Goal: Task Accomplishment & Management: Use online tool/utility

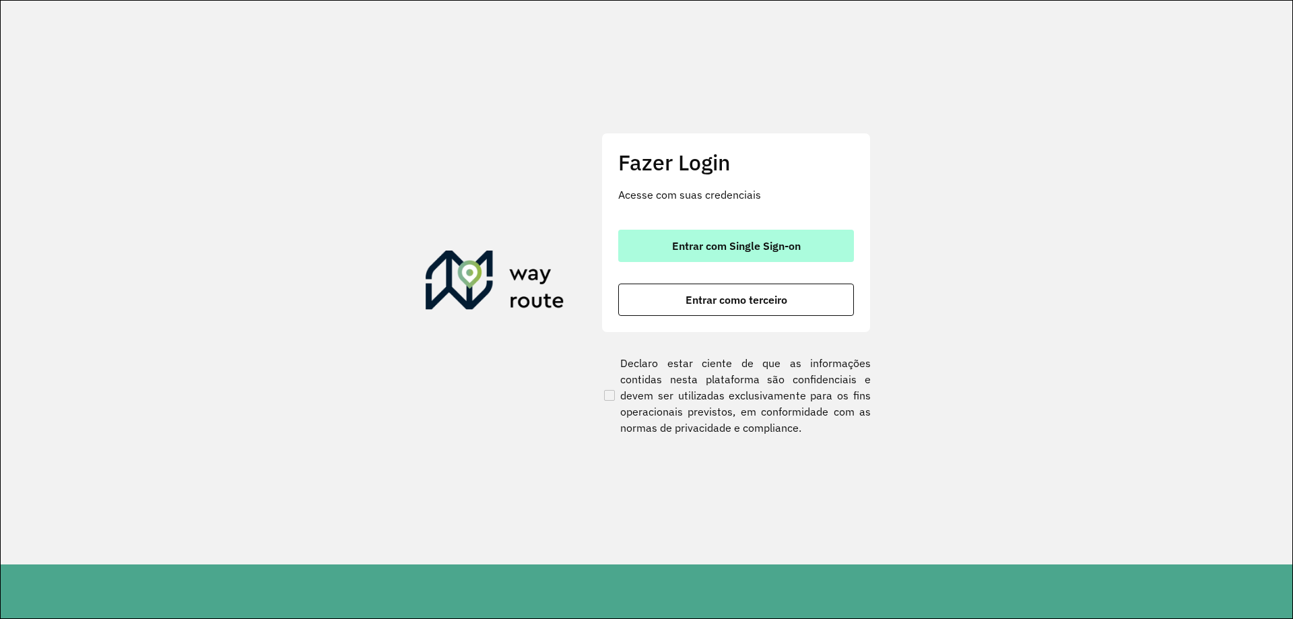
drag, startPoint x: 740, startPoint y: 248, endPoint x: 774, endPoint y: 250, distance: 33.7
click at [741, 247] on span "Entrar com Single Sign-on" at bounding box center [736, 245] width 129 height 11
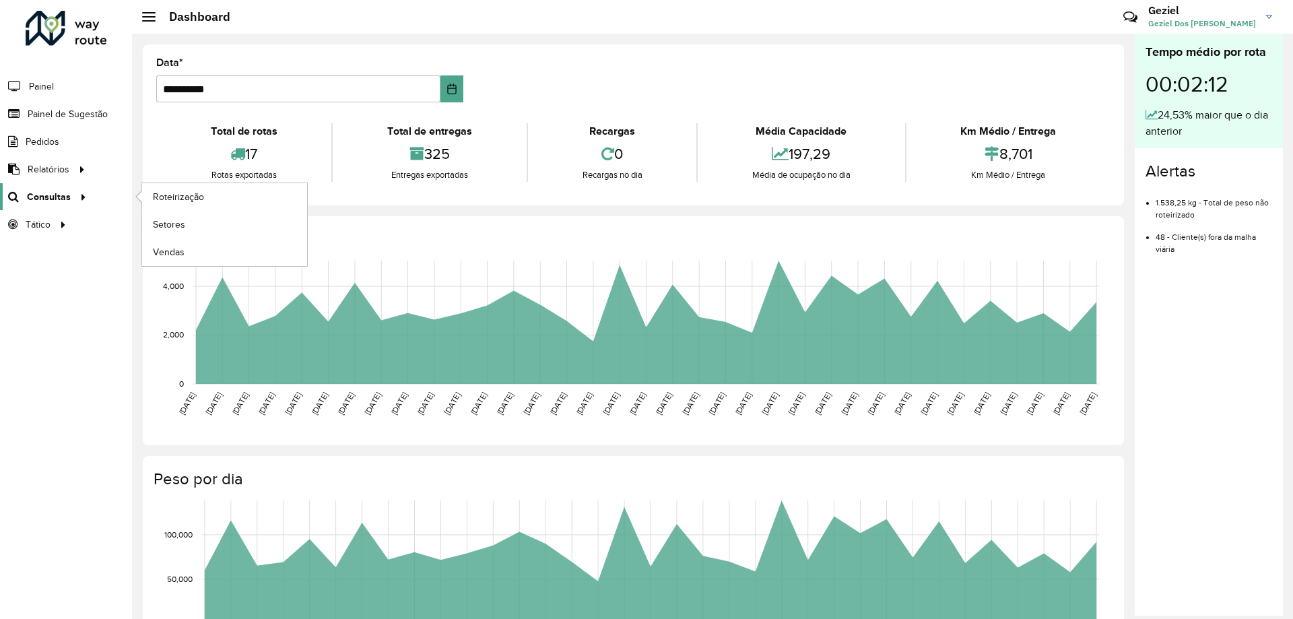
click at [54, 195] on span "Consultas" at bounding box center [49, 197] width 44 height 14
click at [198, 197] on span "Roteirização" at bounding box center [180, 197] width 55 height 14
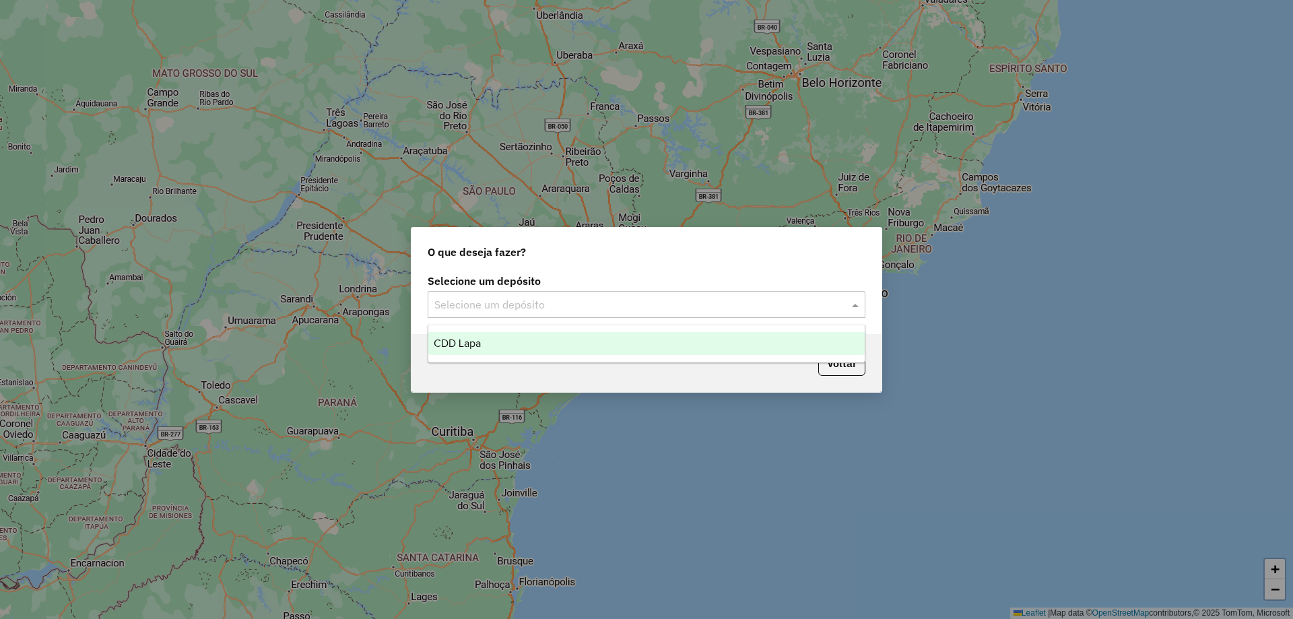
drag, startPoint x: 533, startPoint y: 300, endPoint x: 571, endPoint y: 311, distance: 39.9
click at [533, 301] on input "text" at bounding box center [632, 305] width 397 height 16
drag, startPoint x: 487, startPoint y: 343, endPoint x: 500, endPoint y: 337, distance: 13.5
click at [486, 343] on div "CDD Lapa" at bounding box center [646, 343] width 436 height 23
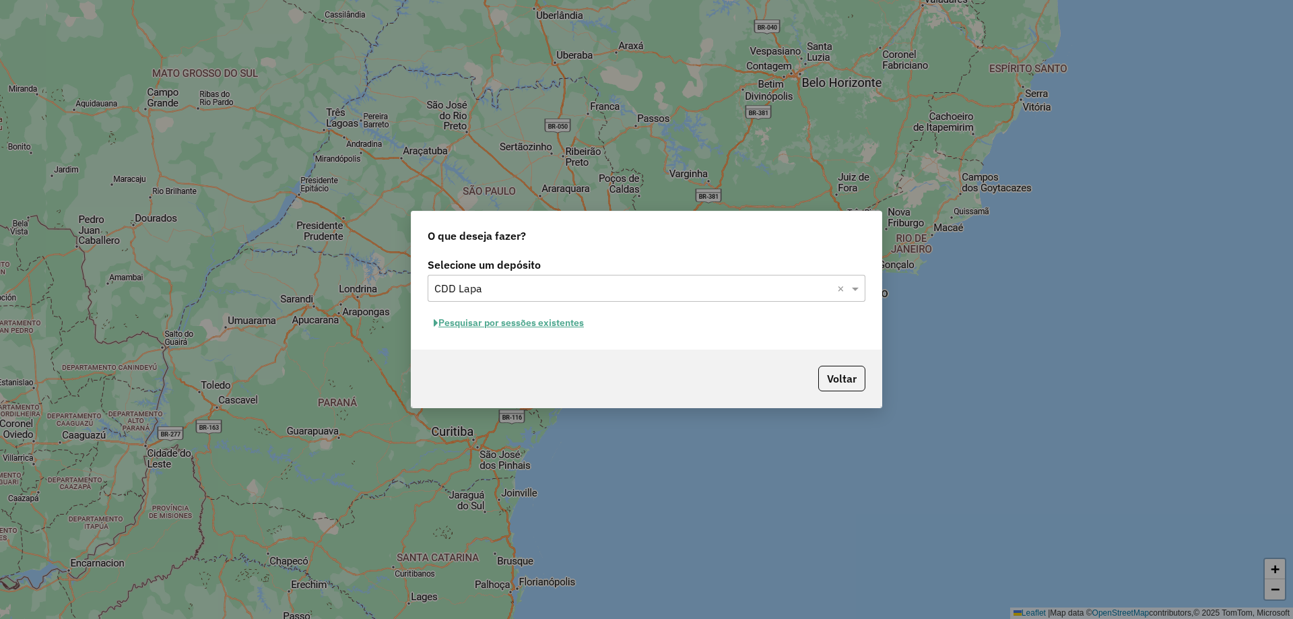
click at [513, 316] on button "Pesquisar por sessões existentes" at bounding box center [509, 322] width 162 height 21
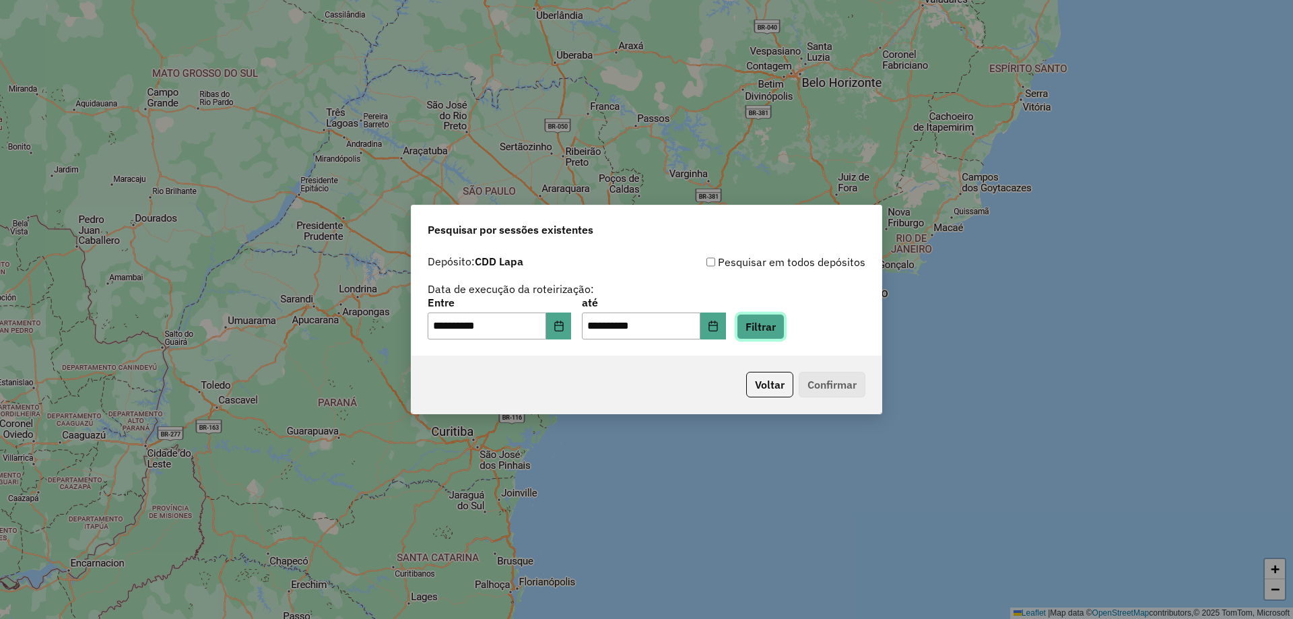
click at [773, 325] on button "Filtrar" at bounding box center [761, 327] width 48 height 26
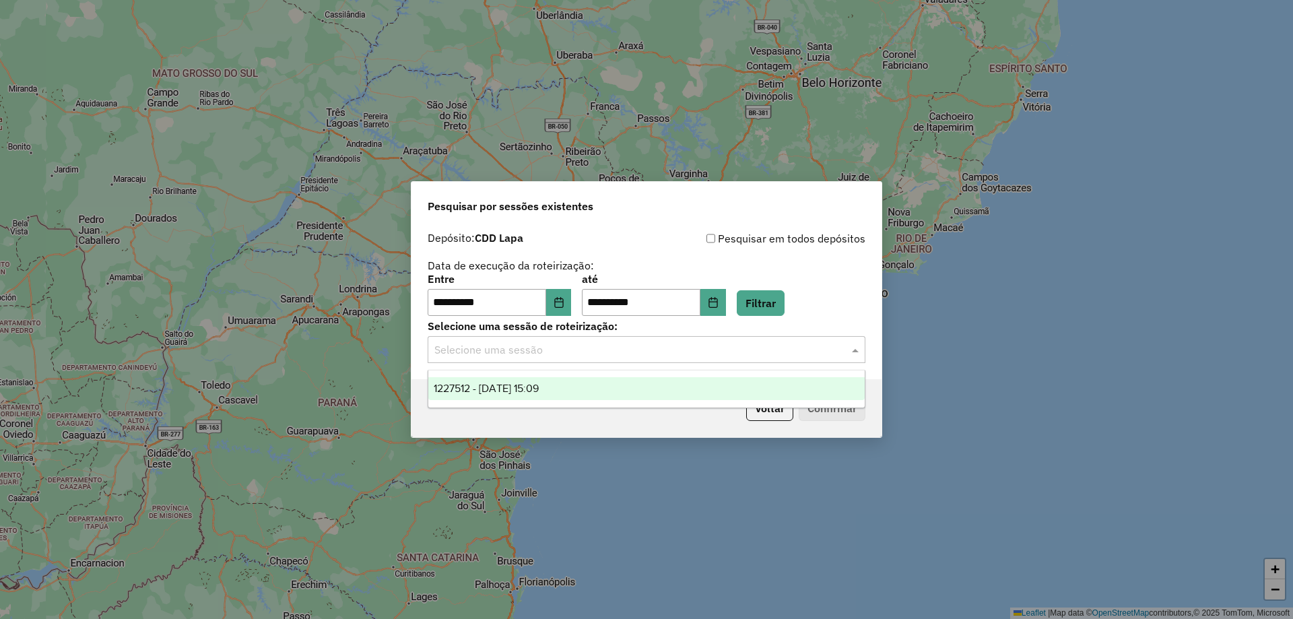
click at [526, 349] on input "text" at bounding box center [632, 350] width 397 height 16
click at [535, 392] on span "1227512 - 11/08/2025 15:09" at bounding box center [486, 387] width 105 height 11
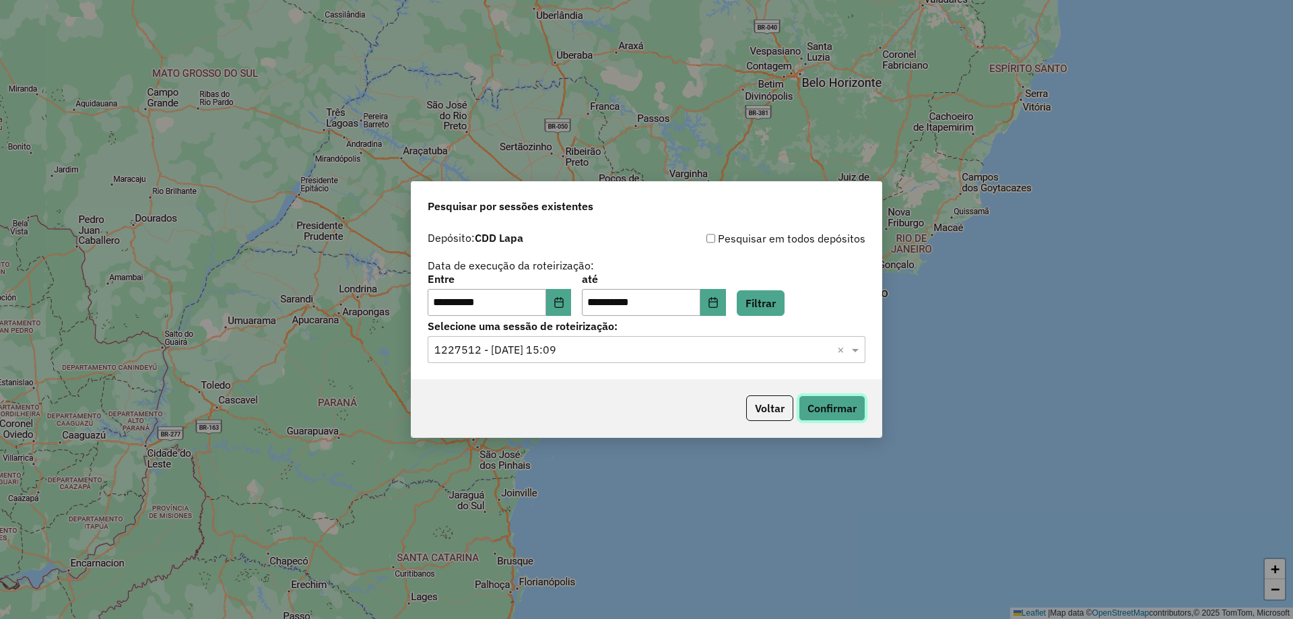
click at [815, 415] on button "Confirmar" at bounding box center [832, 408] width 67 height 26
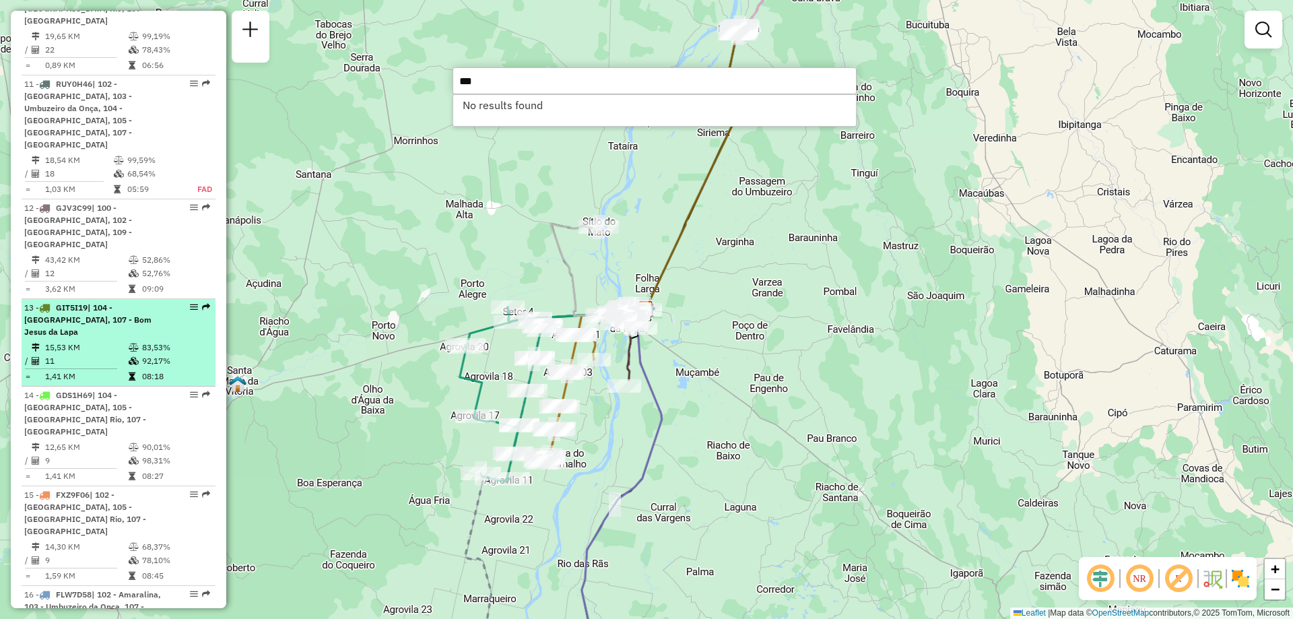
scroll to position [1212, 0]
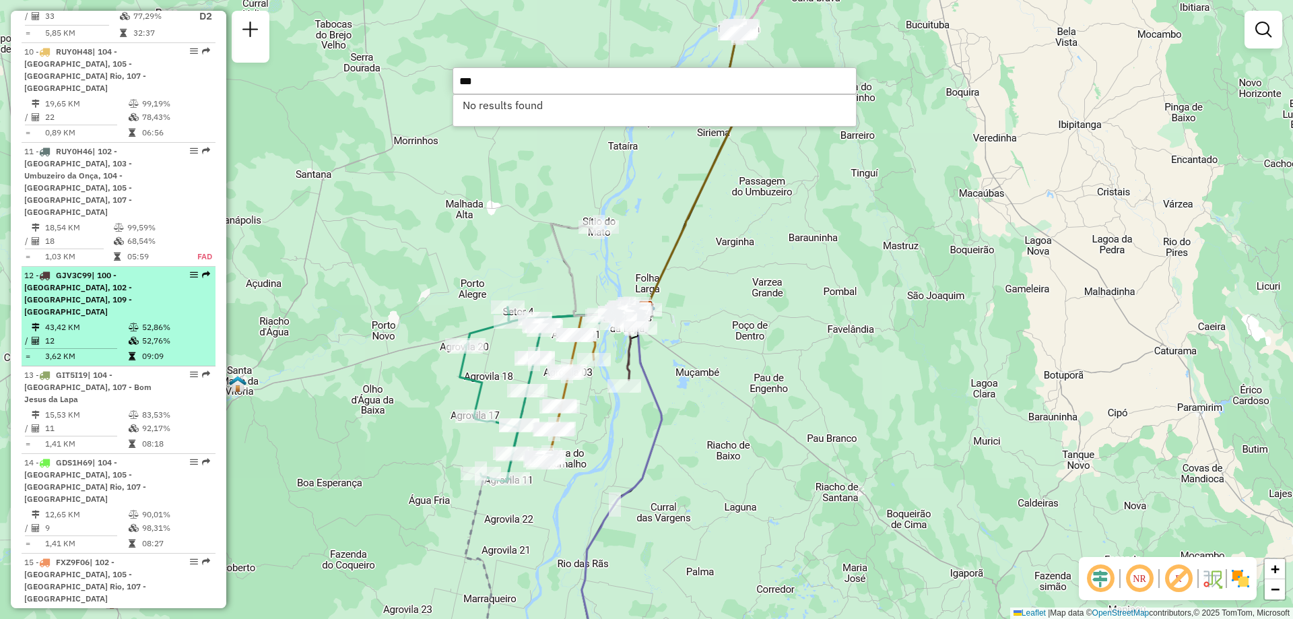
type input "***"
click at [96, 270] on span "| 100 - [GEOGRAPHIC_DATA], 102 - [GEOGRAPHIC_DATA], 109 - [GEOGRAPHIC_DATA]" at bounding box center [78, 293] width 108 height 46
select select "**********"
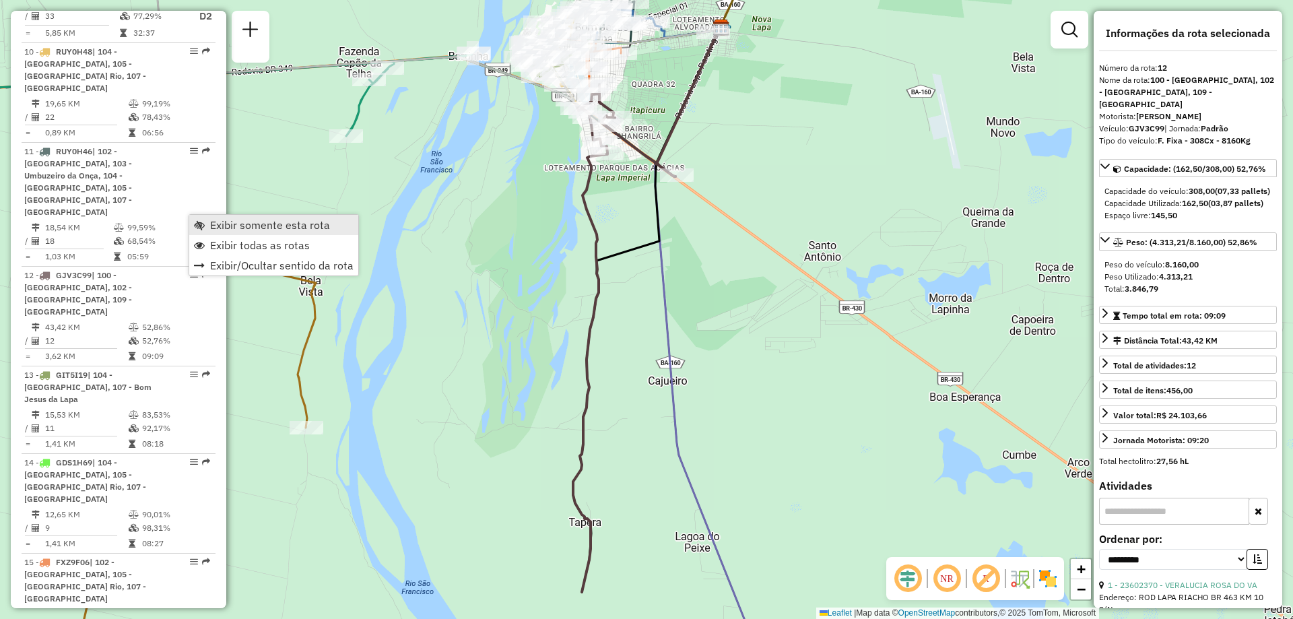
click at [234, 226] on span "Exibir somente esta rota" at bounding box center [270, 224] width 120 height 11
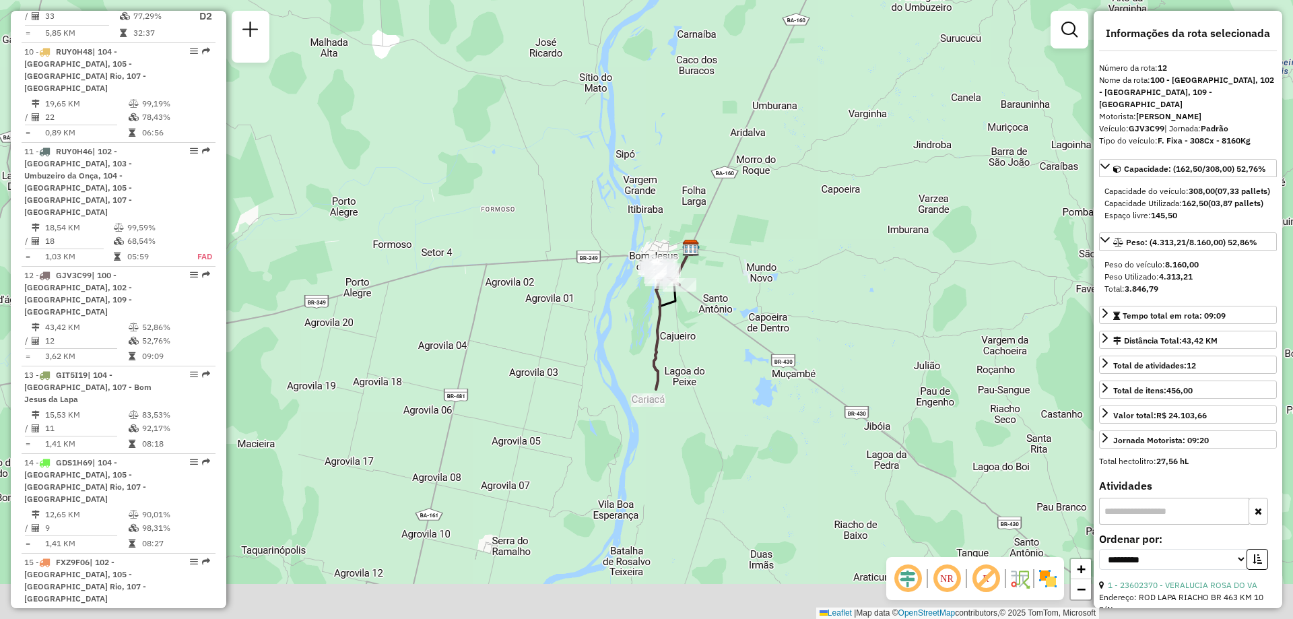
drag, startPoint x: 714, startPoint y: 442, endPoint x: 731, endPoint y: 378, distance: 66.0
click at [731, 378] on div "Janela de atendimento Grade de atendimento Capacidade Transportadoras Veículos …" at bounding box center [646, 309] width 1293 height 619
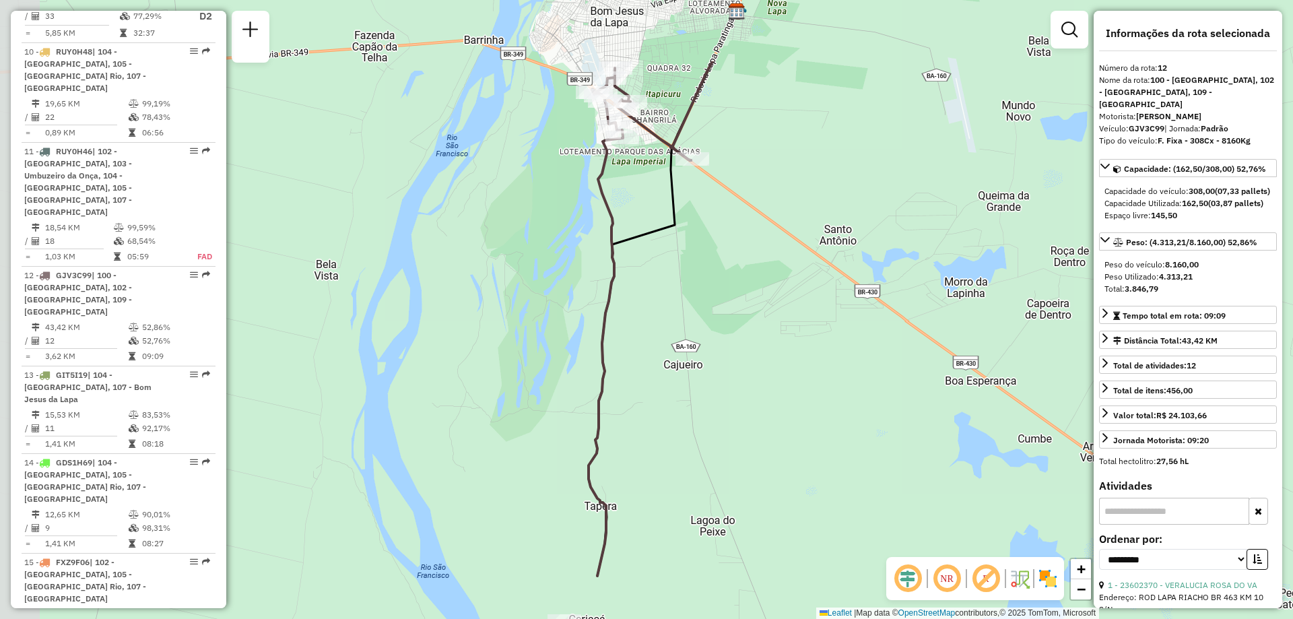
drag, startPoint x: 754, startPoint y: 418, endPoint x: 768, endPoint y: 432, distance: 20.0
click at [768, 432] on div "Janela de atendimento Grade de atendimento Capacidade Transportadoras Veículos …" at bounding box center [646, 309] width 1293 height 619
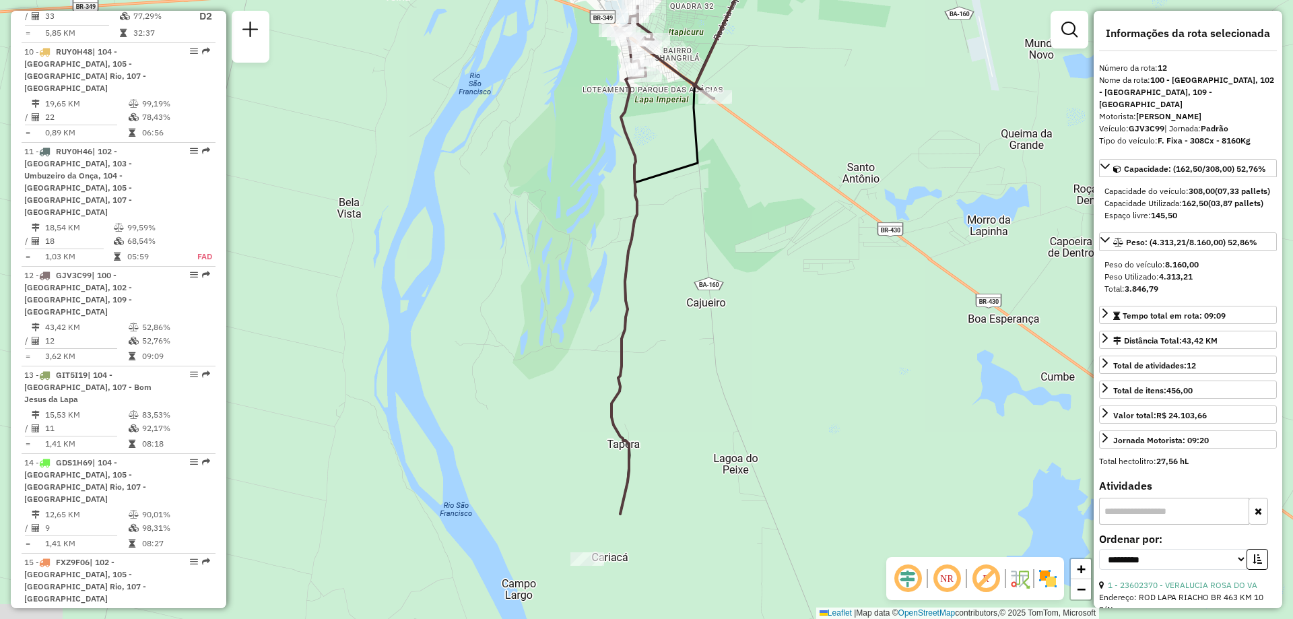
drag, startPoint x: 784, startPoint y: 401, endPoint x: 790, endPoint y: 331, distance: 70.3
click at [790, 331] on div "Janela de atendimento Grade de atendimento Capacidade Transportadoras Veículos …" at bounding box center [646, 309] width 1293 height 619
